Goal: Check status

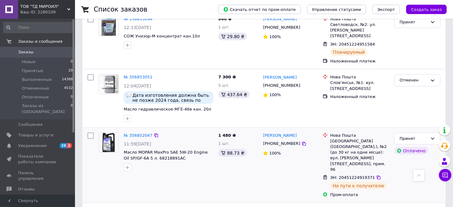
scroll to position [469, 0]
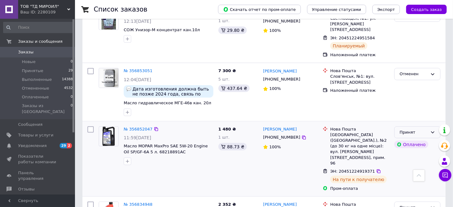
click at [431, 130] on icon at bounding box center [432, 132] width 5 height 5
click at [421, 140] on li "Выполнен" at bounding box center [418, 146] width 46 height 12
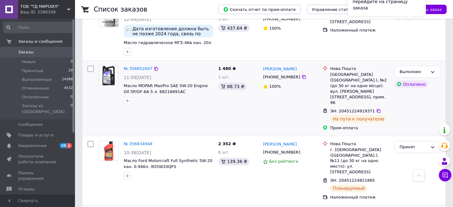
scroll to position [597, 0]
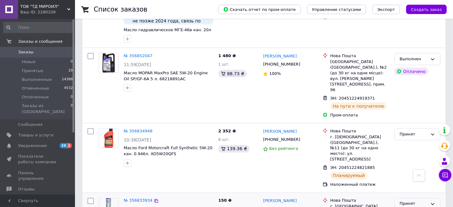
click at [433, 202] on icon at bounding box center [432, 204] width 5 height 5
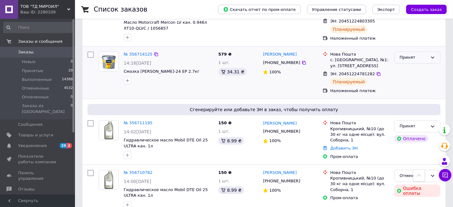
scroll to position [1457, 0]
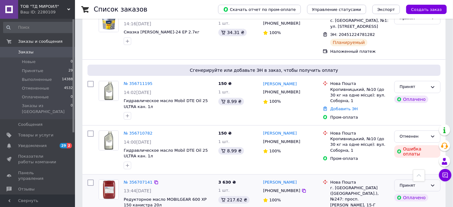
click at [436, 180] on div "Принят" at bounding box center [417, 186] width 46 height 12
click at [429, 193] on li "Выполнен" at bounding box center [418, 199] width 46 height 12
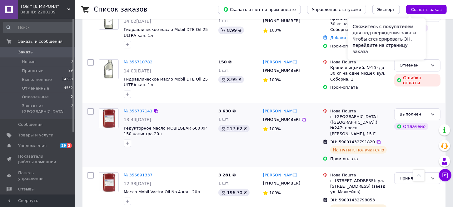
scroll to position [1535, 0]
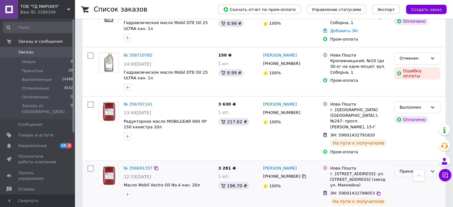
click at [420, 166] on div "Принят" at bounding box center [417, 172] width 46 height 12
click at [418, 179] on li "Выполнен" at bounding box center [418, 185] width 46 height 12
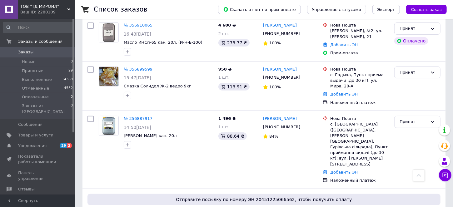
scroll to position [0, 0]
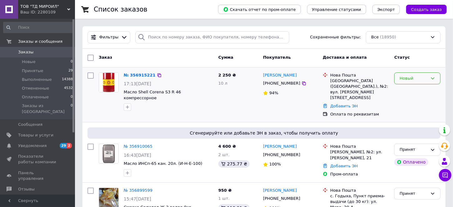
click at [407, 80] on div "Новый" at bounding box center [414, 78] width 28 height 7
drag, startPoint x: 405, startPoint y: 89, endPoint x: 322, endPoint y: 108, distance: 85.2
click at [405, 89] on li "Принят" at bounding box center [418, 92] width 46 height 12
